Goal: Task Accomplishment & Management: Manage account settings

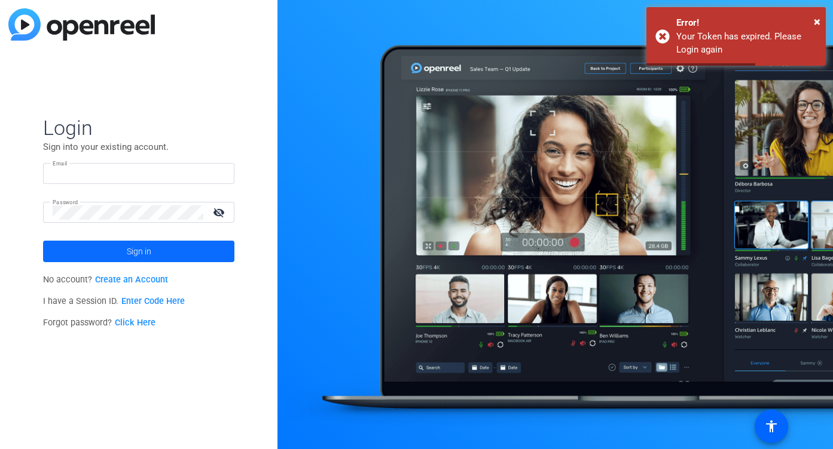
type input "[PERSON_NAME][EMAIL_ADDRESS][DOMAIN_NAME]"
click at [142, 249] on span "Sign in" at bounding box center [139, 252] width 25 height 30
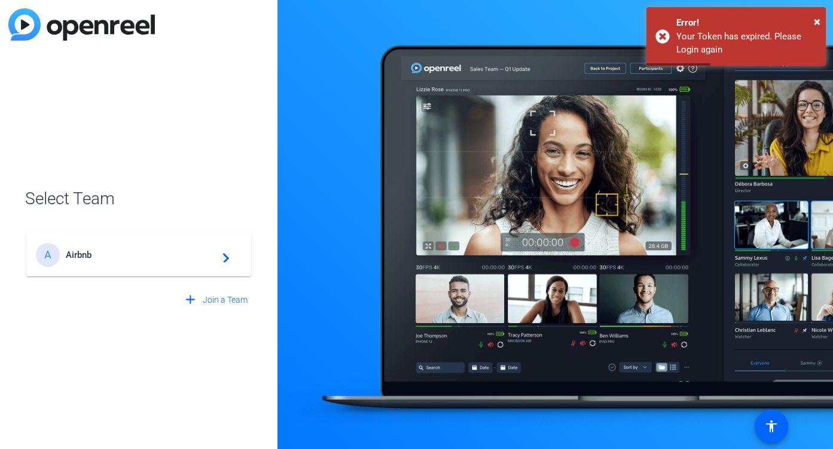
click at [140, 249] on div "A Airbnb navigate_next" at bounding box center [139, 255] width 206 height 24
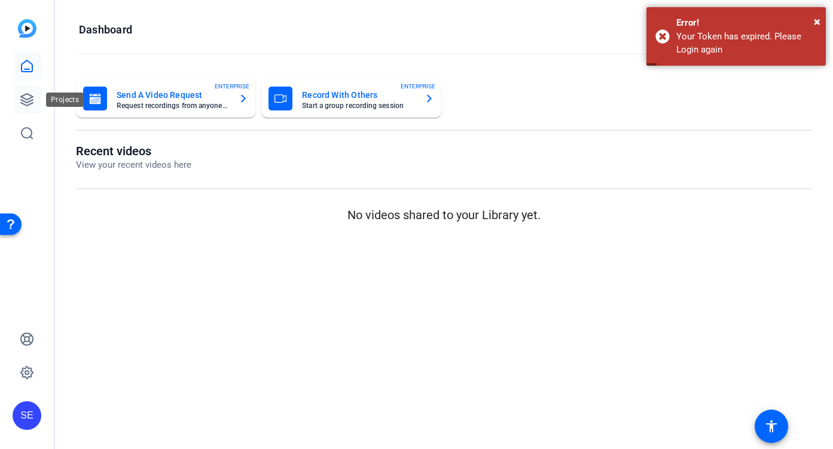
click at [27, 99] on icon at bounding box center [27, 100] width 12 height 12
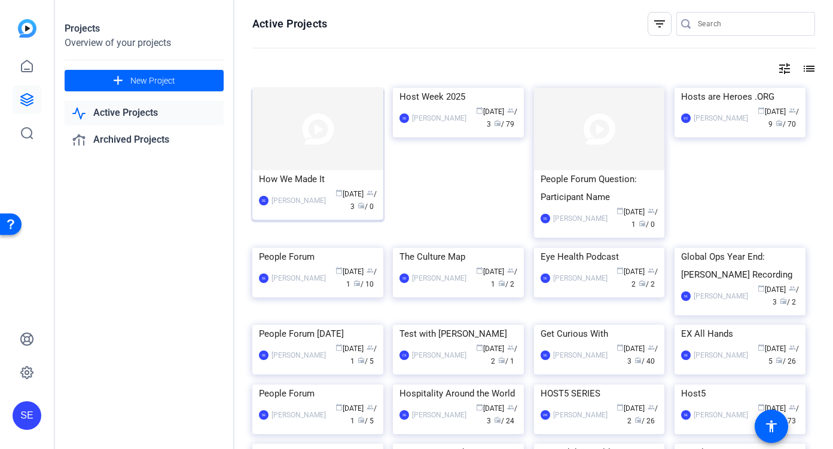
click at [299, 148] on img at bounding box center [317, 129] width 131 height 82
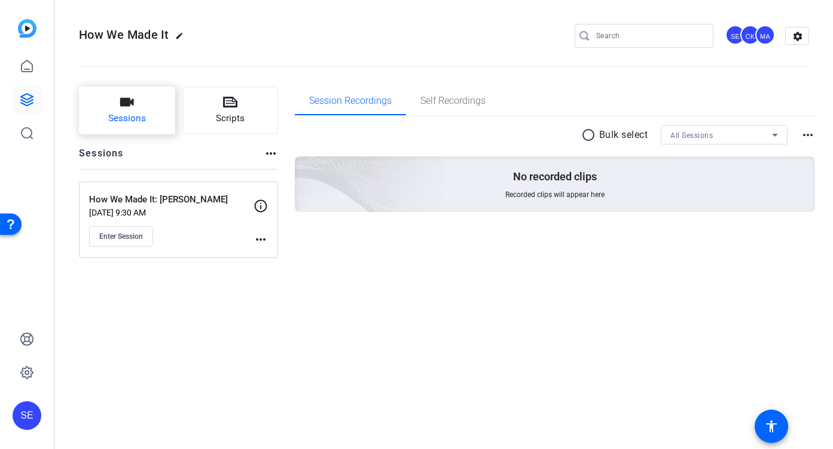
click at [145, 112] on span "Sessions" at bounding box center [127, 119] width 38 height 14
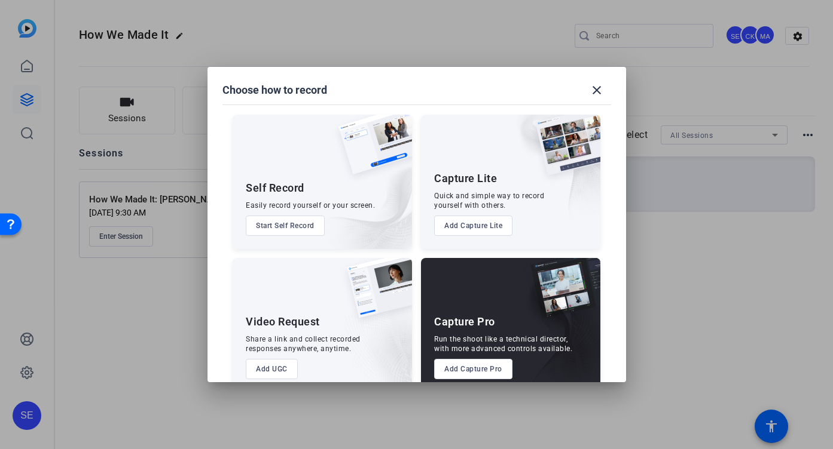
click at [497, 369] on button "Add Capture Pro" at bounding box center [473, 369] width 78 height 20
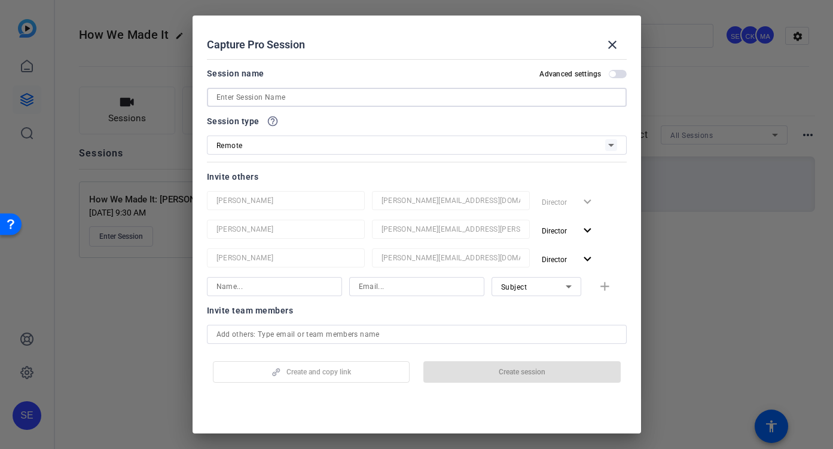
click at [389, 97] on input at bounding box center [416, 97] width 400 height 14
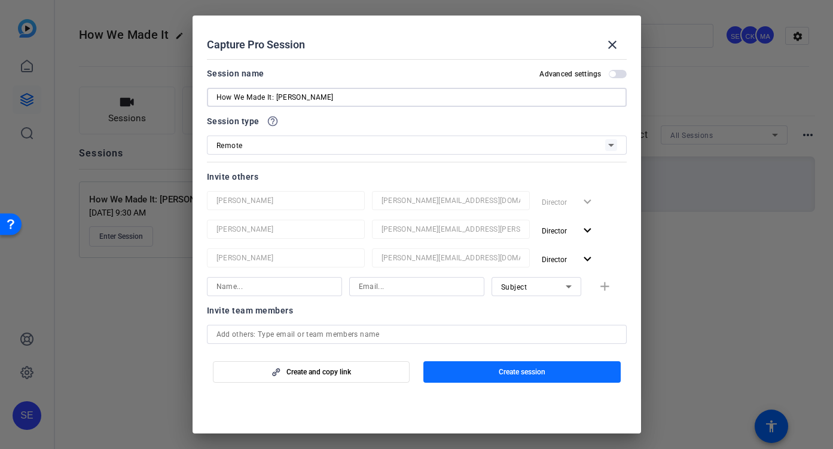
type input "How We Made It: [PERSON_NAME]"
click at [483, 372] on span "button" at bounding box center [521, 372] width 197 height 29
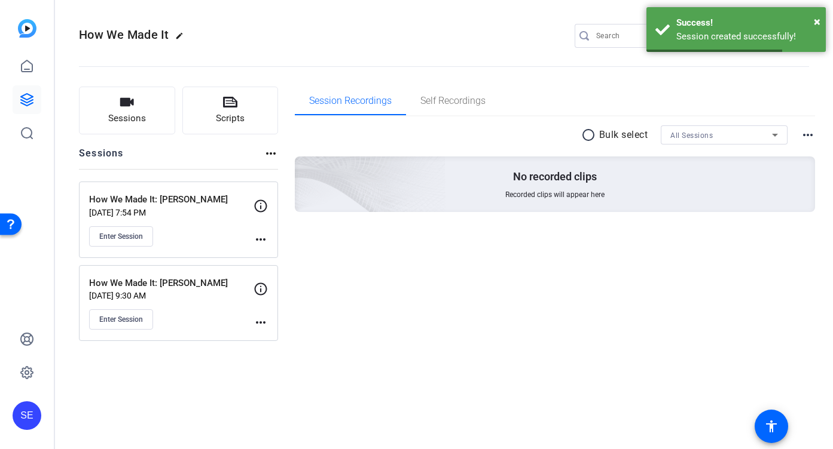
click at [267, 246] on mat-icon "more_horiz" at bounding box center [260, 240] width 14 height 14
click at [280, 259] on span "Edit Session" at bounding box center [290, 257] width 54 height 14
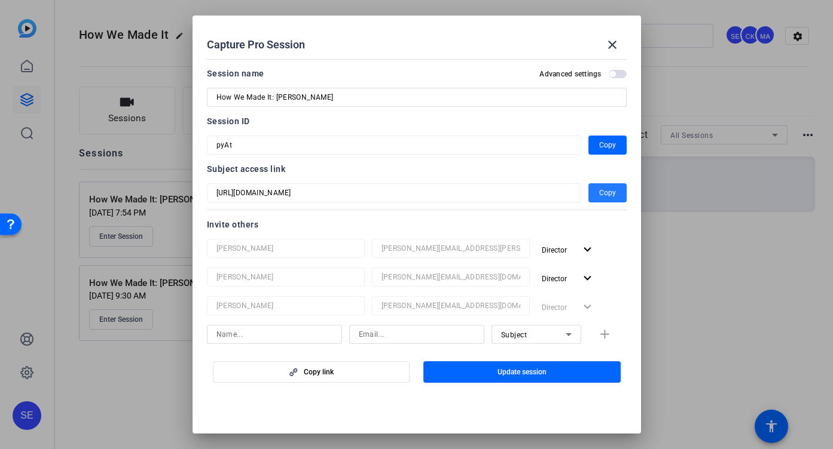
click at [609, 195] on span "Copy" at bounding box center [607, 193] width 17 height 14
